Goal: Task Accomplishment & Management: Manage account settings

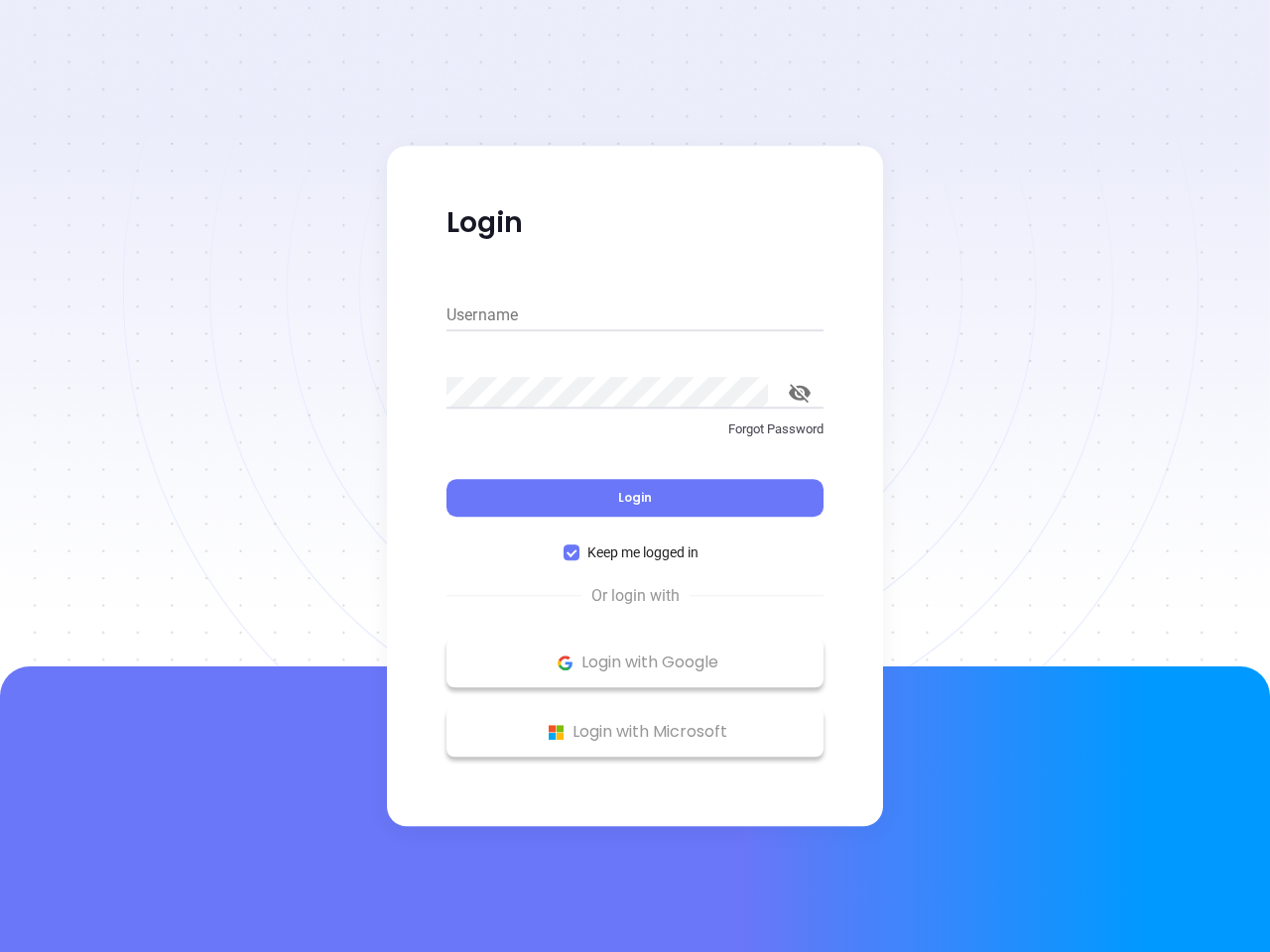
click at [635, 476] on div "Login" at bounding box center [635, 486] width 377 height 62
click at [635, 316] on input "Username" at bounding box center [635, 316] width 377 height 32
click at [799, 393] on icon "toggle password visibility" at bounding box center [799, 393] width 22 height 19
click at [635, 497] on span "Login" at bounding box center [635, 496] width 34 height 17
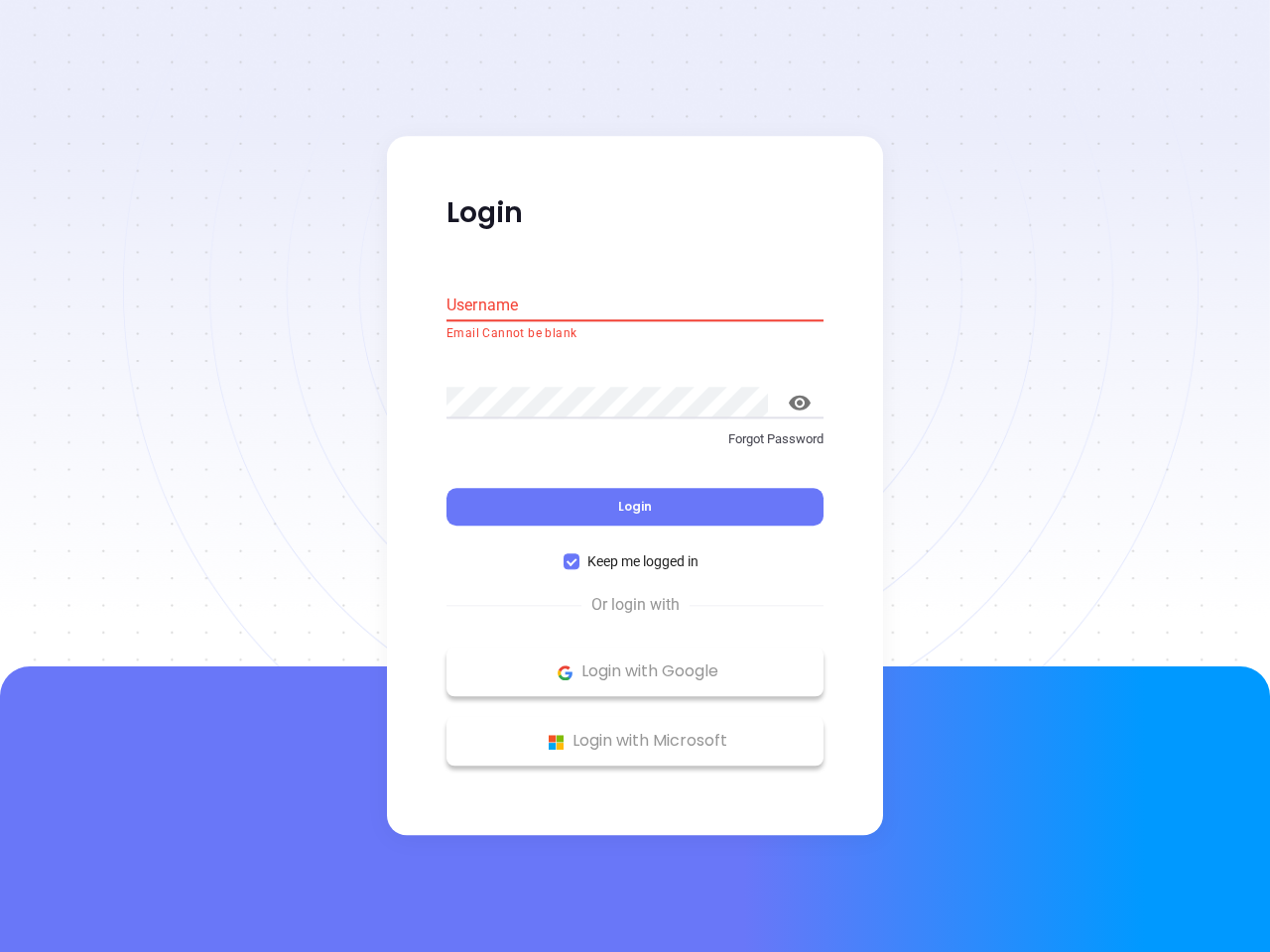
click at [635, 552] on span "Keep me logged in" at bounding box center [642, 562] width 127 height 22
click at [580, 554] on input "Keep me logged in" at bounding box center [572, 562] width 16 height 16
checkbox input "false"
click at [635, 662] on p "Login with Google" at bounding box center [635, 672] width 357 height 30
click at [635, 732] on p "Login with Microsoft" at bounding box center [635, 742] width 357 height 30
